Goal: Task Accomplishment & Management: Manage account settings

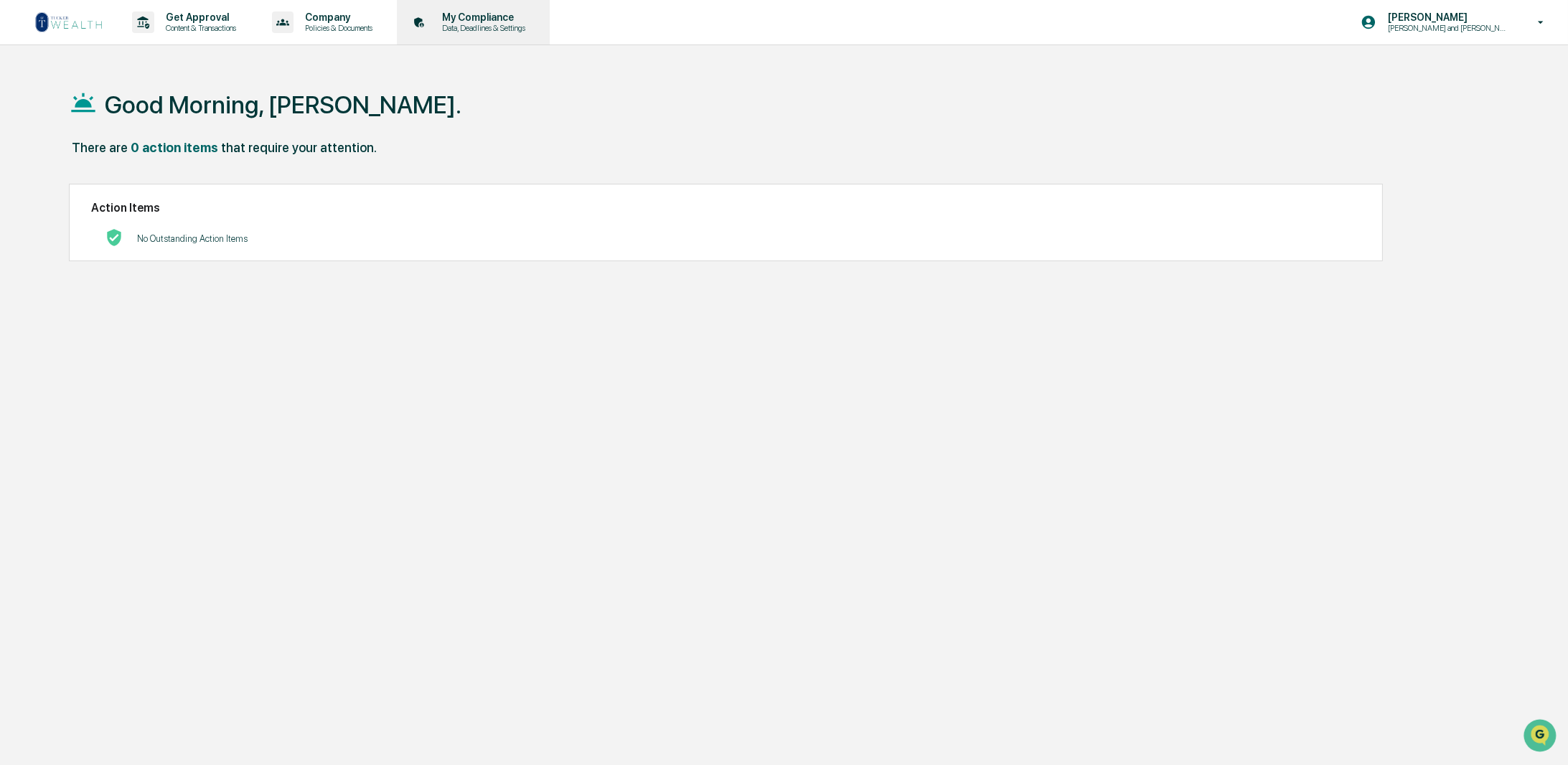
click at [514, 13] on p "My Compliance" at bounding box center [481, 16] width 102 height 11
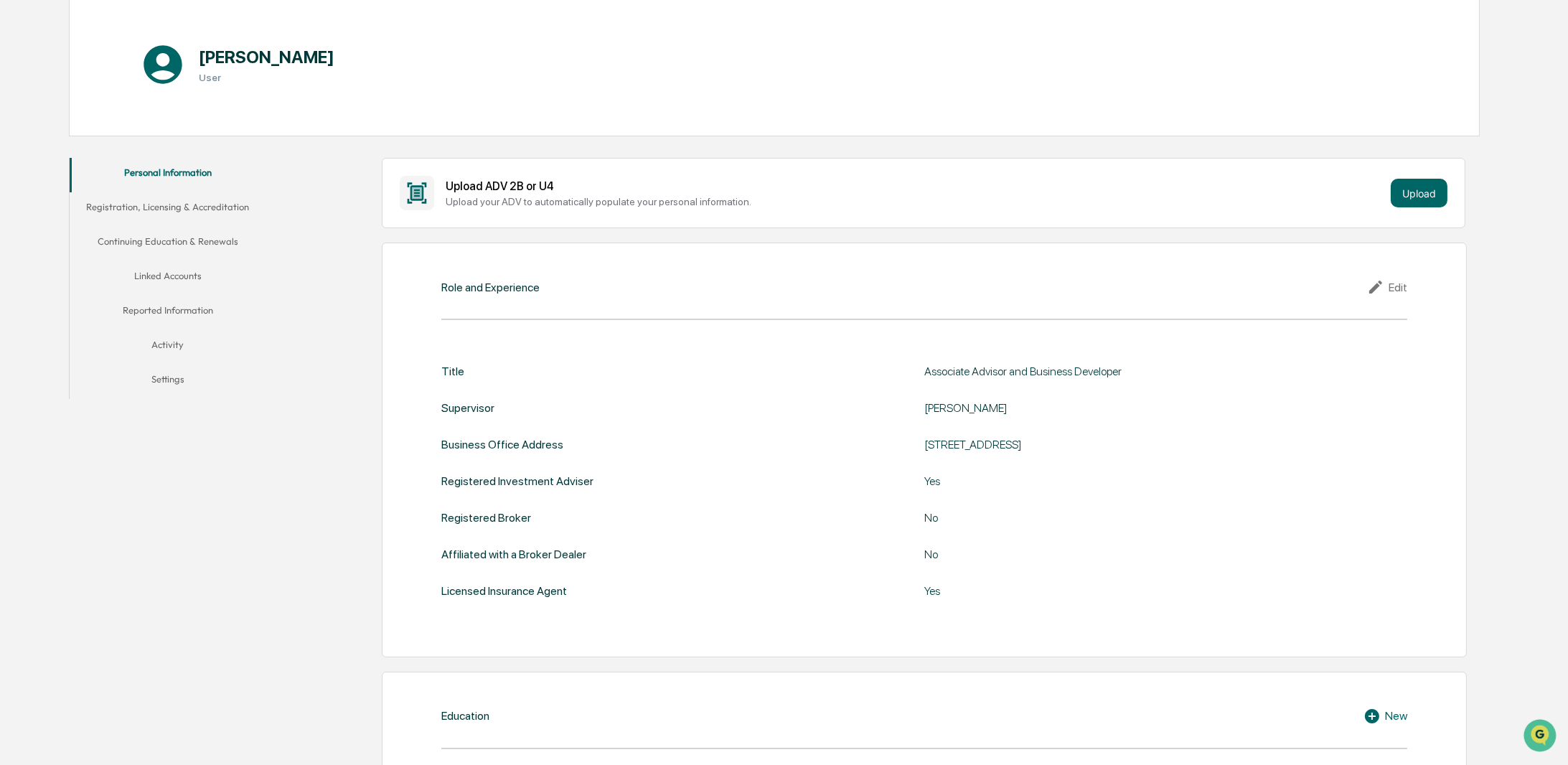
scroll to position [215, 0]
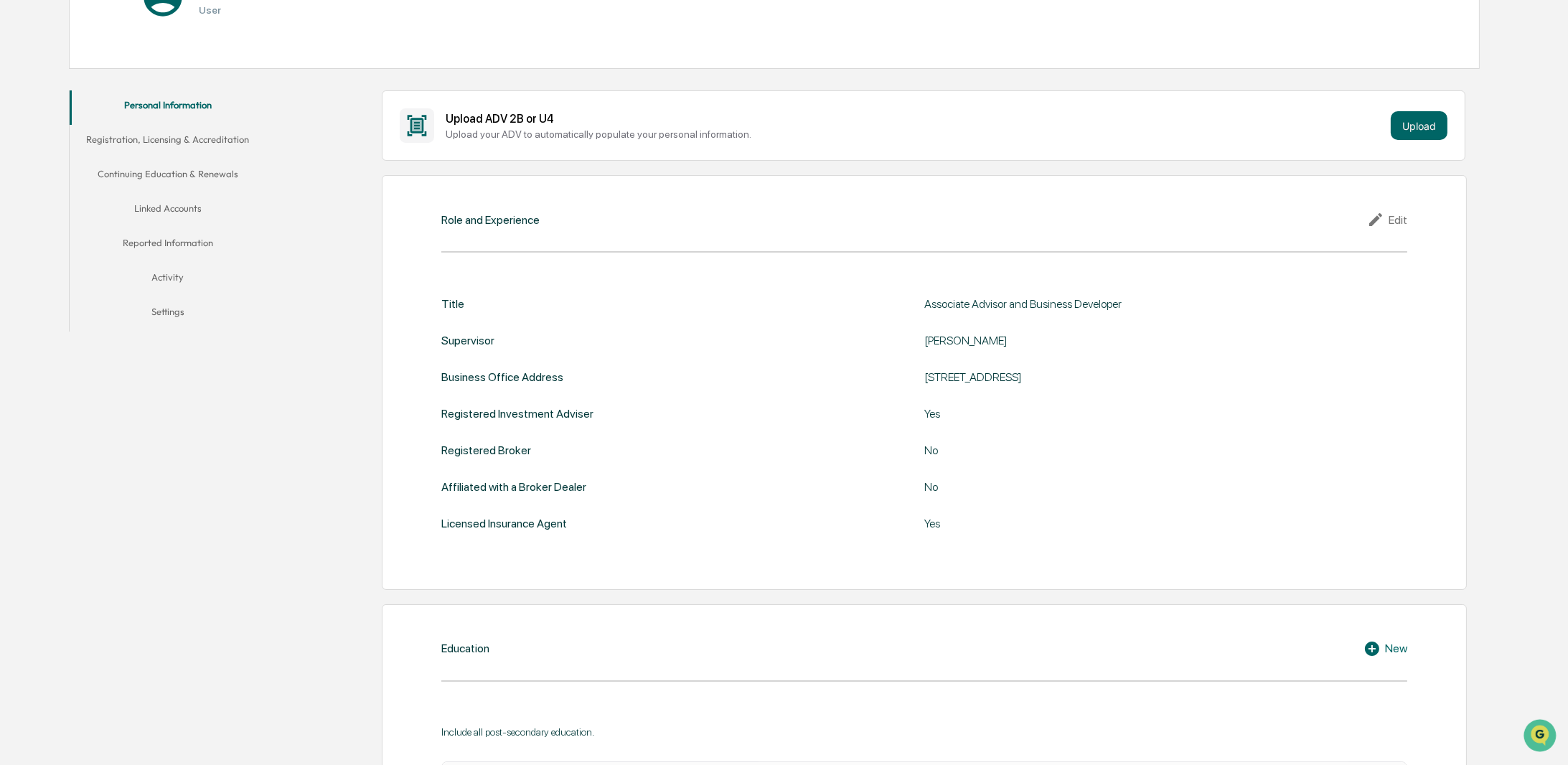
click at [174, 197] on button "Linked Accounts" at bounding box center [168, 211] width 197 height 35
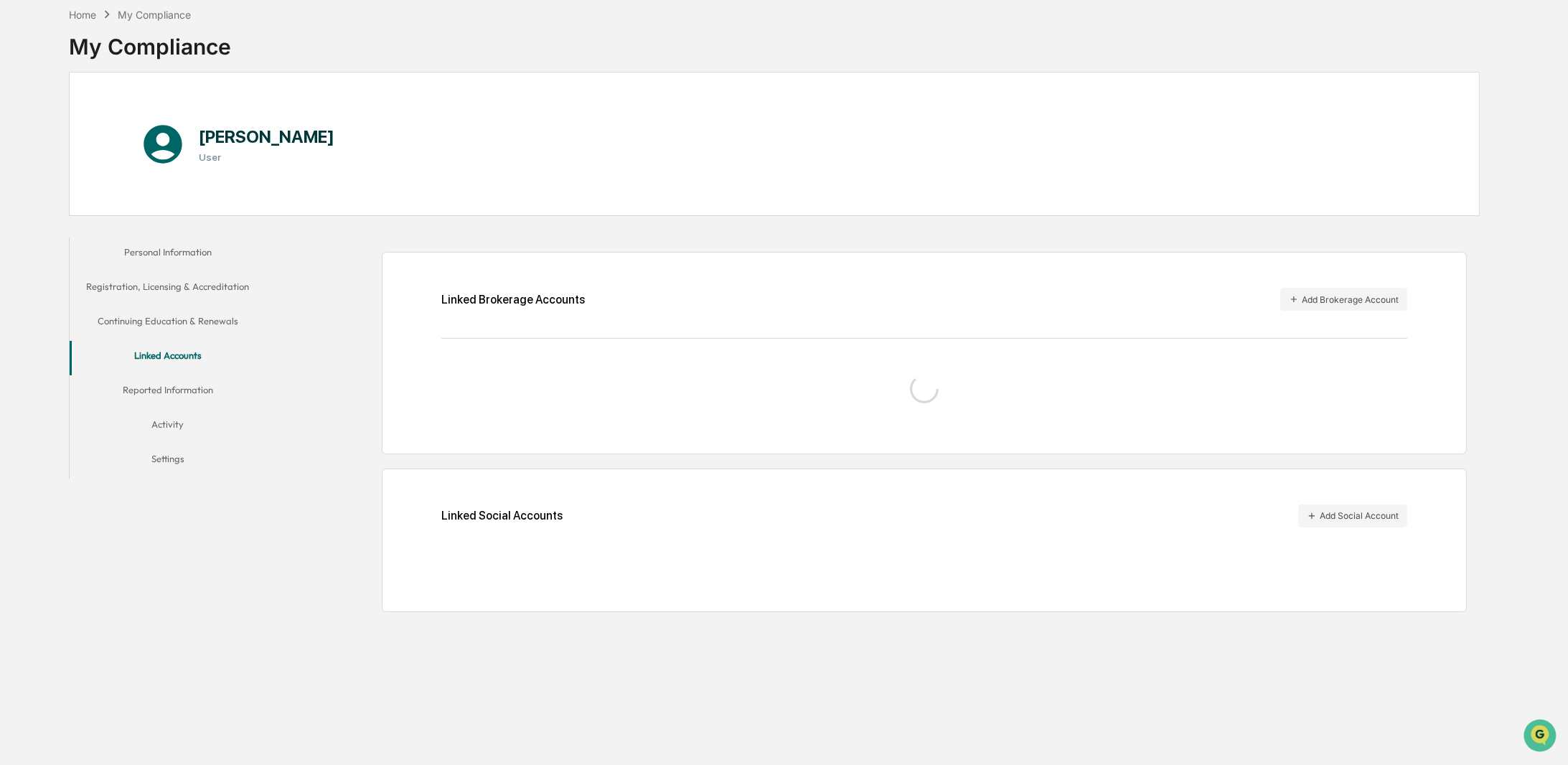
scroll to position [67, 0]
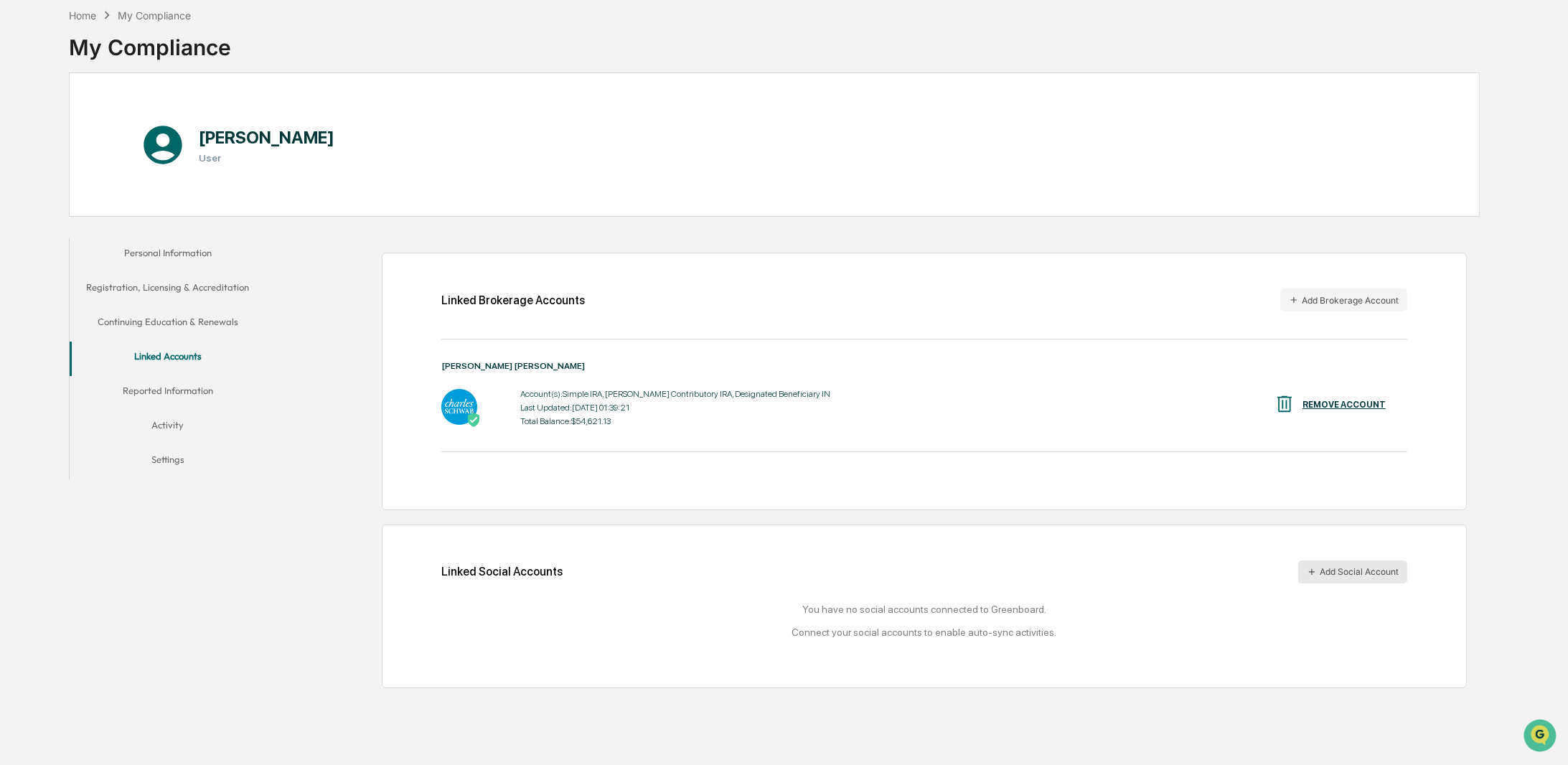
click at [1332, 571] on button "Add Social Account" at bounding box center [1352, 572] width 109 height 23
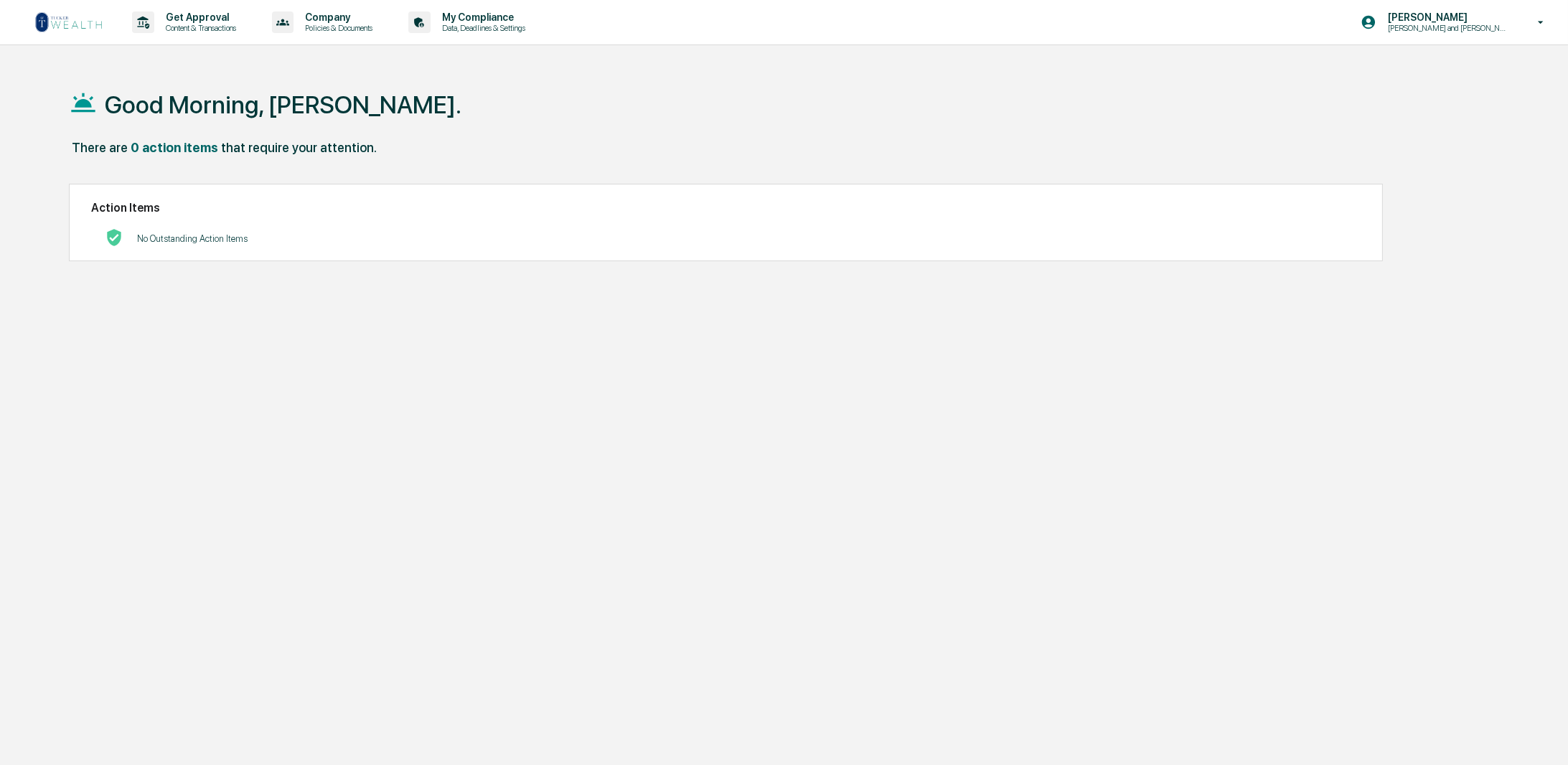
click at [1433, 29] on p "[PERSON_NAME] and [PERSON_NAME] Onboarding" at bounding box center [1446, 29] width 141 height 10
click at [1416, 74] on li "Logout" at bounding box center [1463, 73] width 201 height 27
